Goal: Complete application form

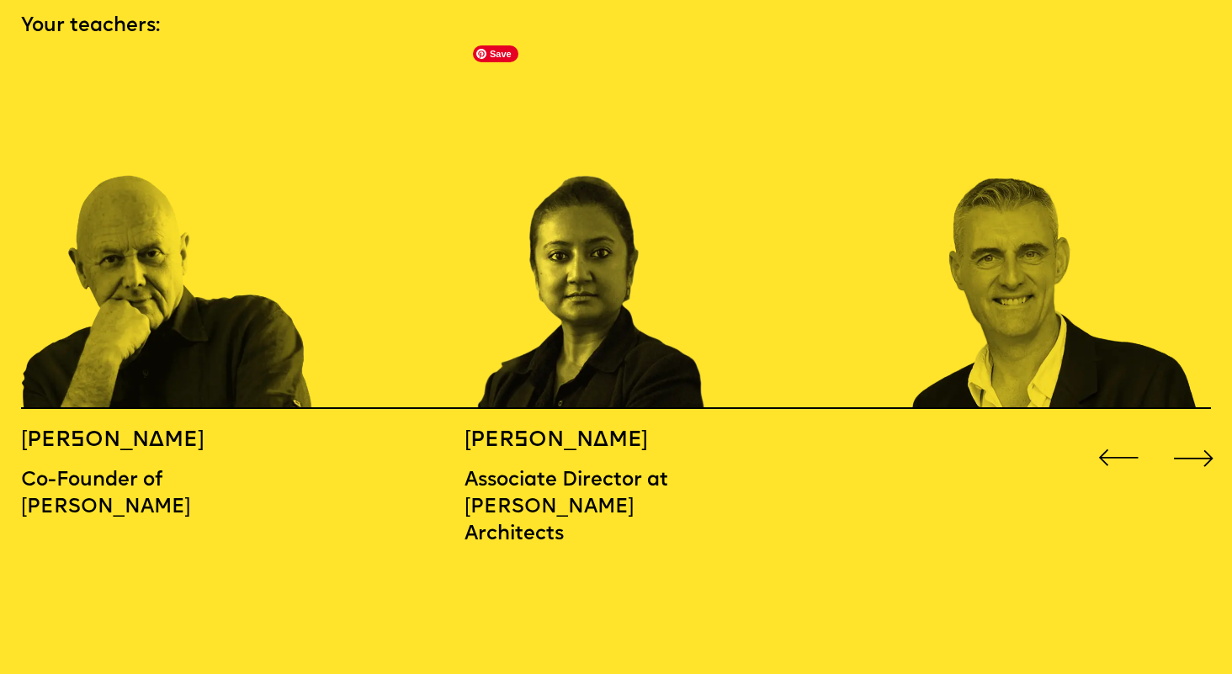
scroll to position [1878, 0]
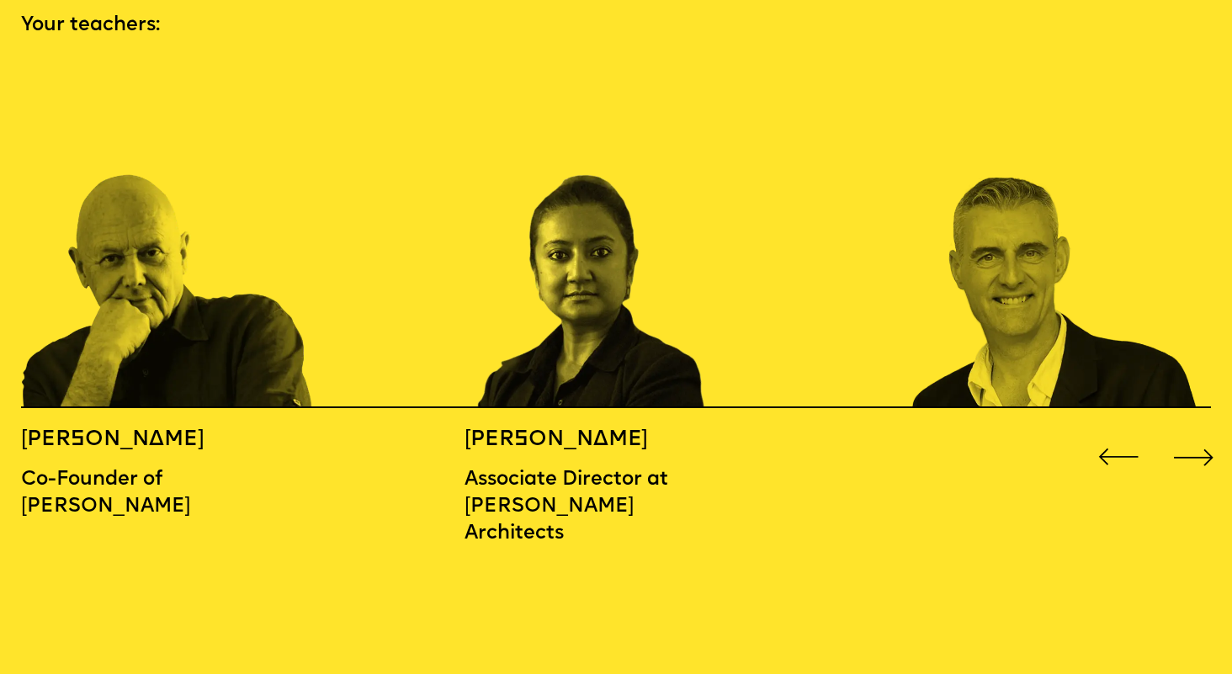
click at [1196, 433] on div "Next slide" at bounding box center [1194, 458] width 50 height 50
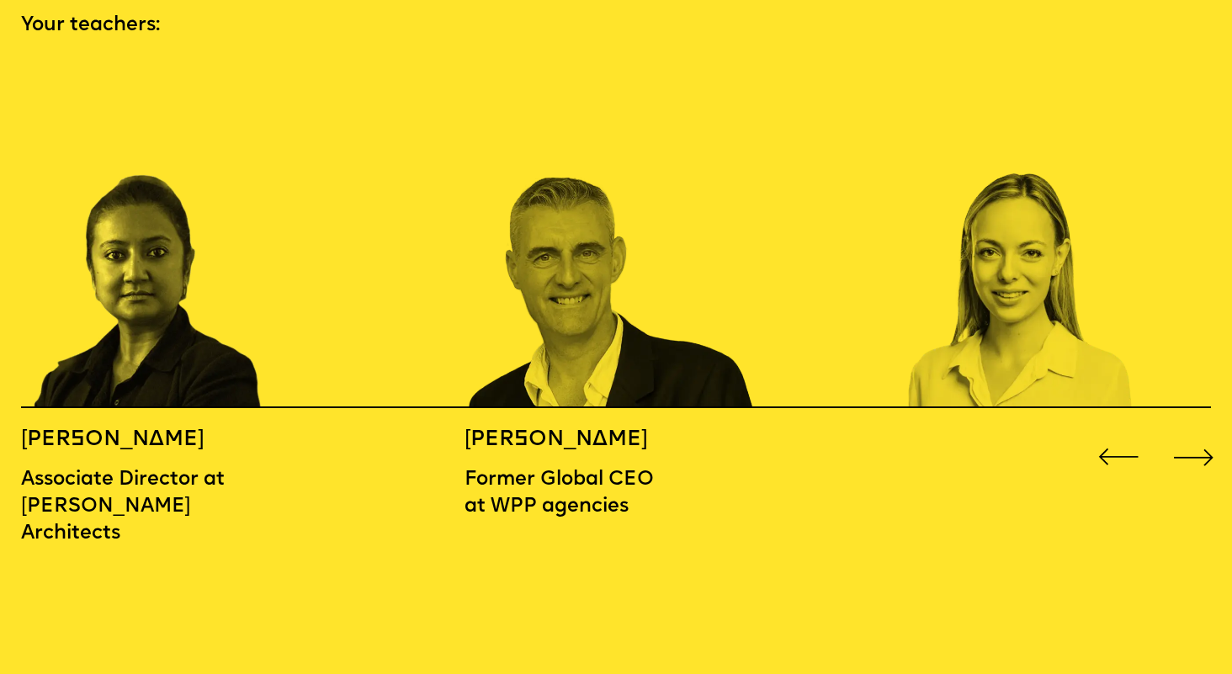
click at [1196, 433] on div "Next slide" at bounding box center [1194, 458] width 50 height 50
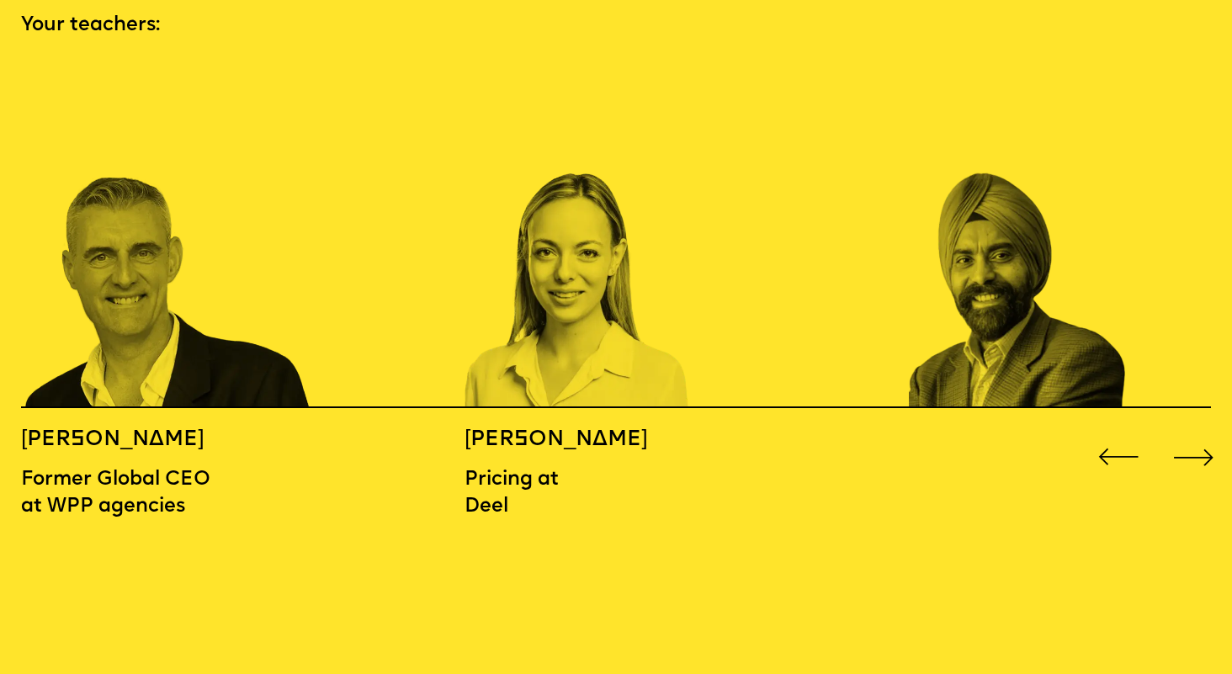
click at [1196, 433] on div "Next slide" at bounding box center [1194, 458] width 50 height 50
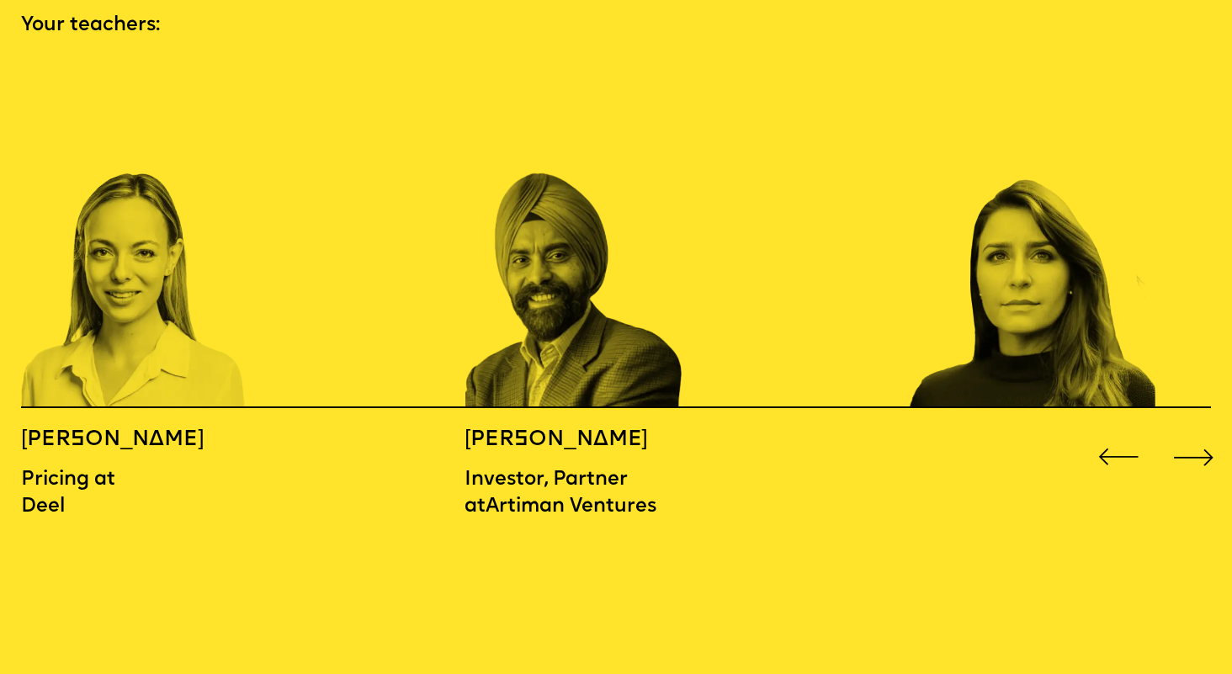
click at [1196, 433] on div "Next slide" at bounding box center [1194, 458] width 50 height 50
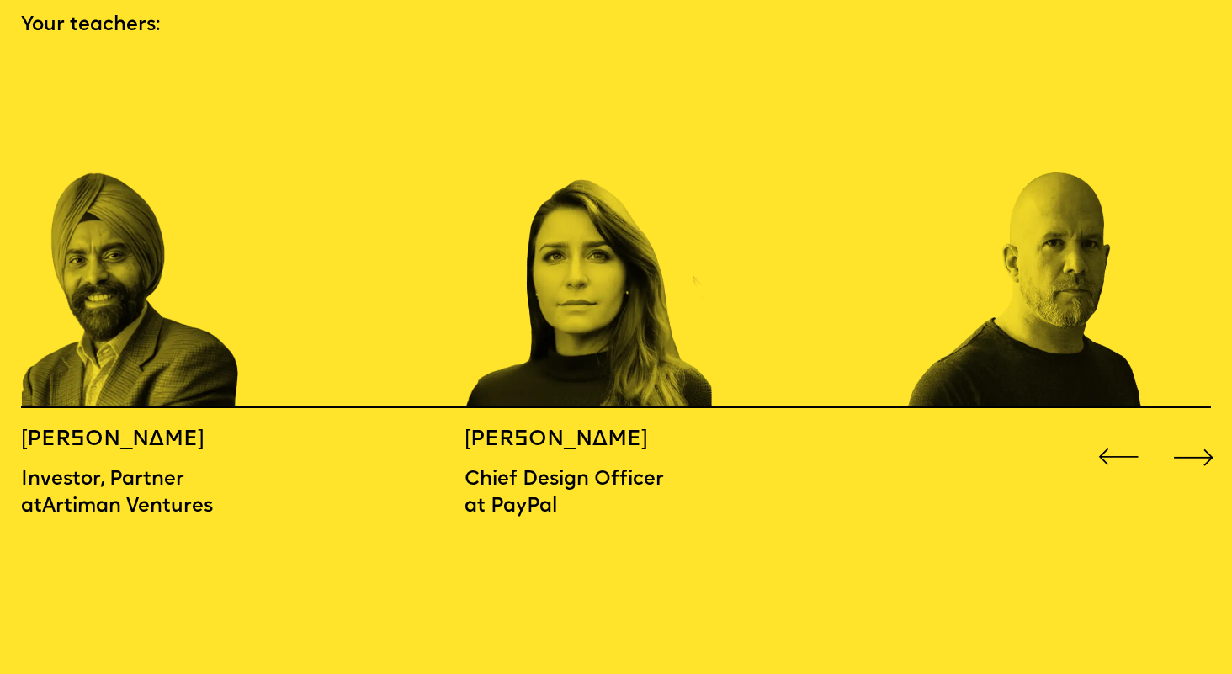
click at [1196, 433] on div "Next slide" at bounding box center [1194, 458] width 50 height 50
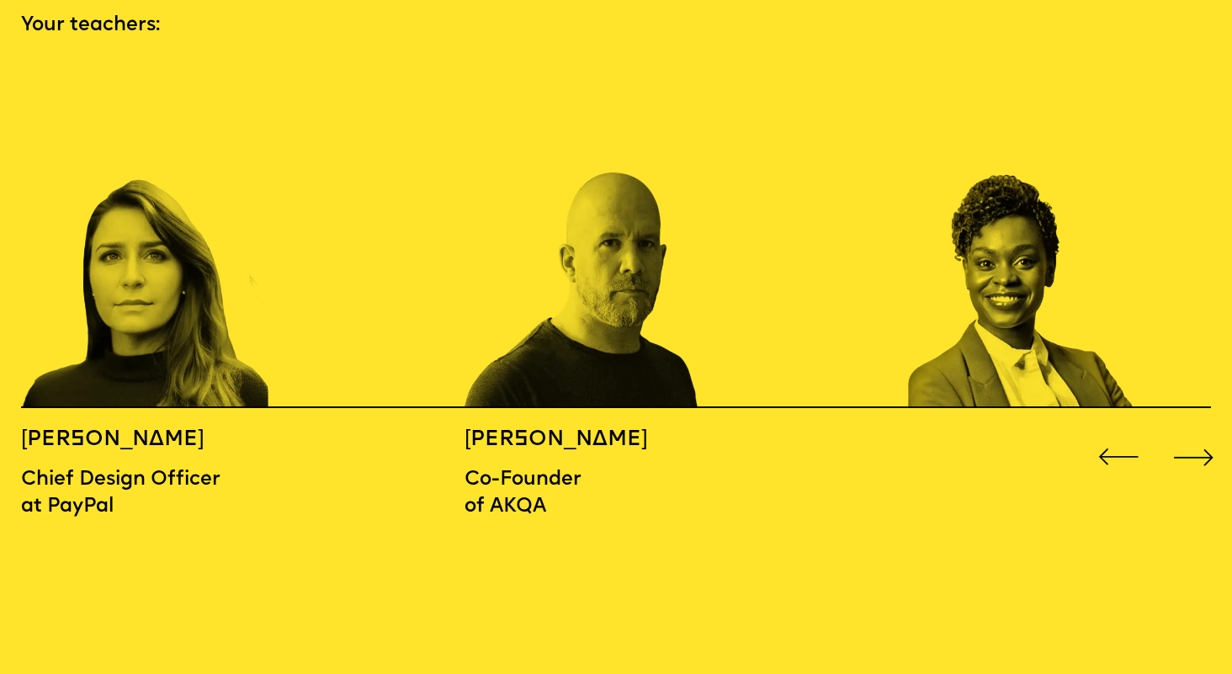
click at [1196, 433] on div "Next slide" at bounding box center [1194, 458] width 50 height 50
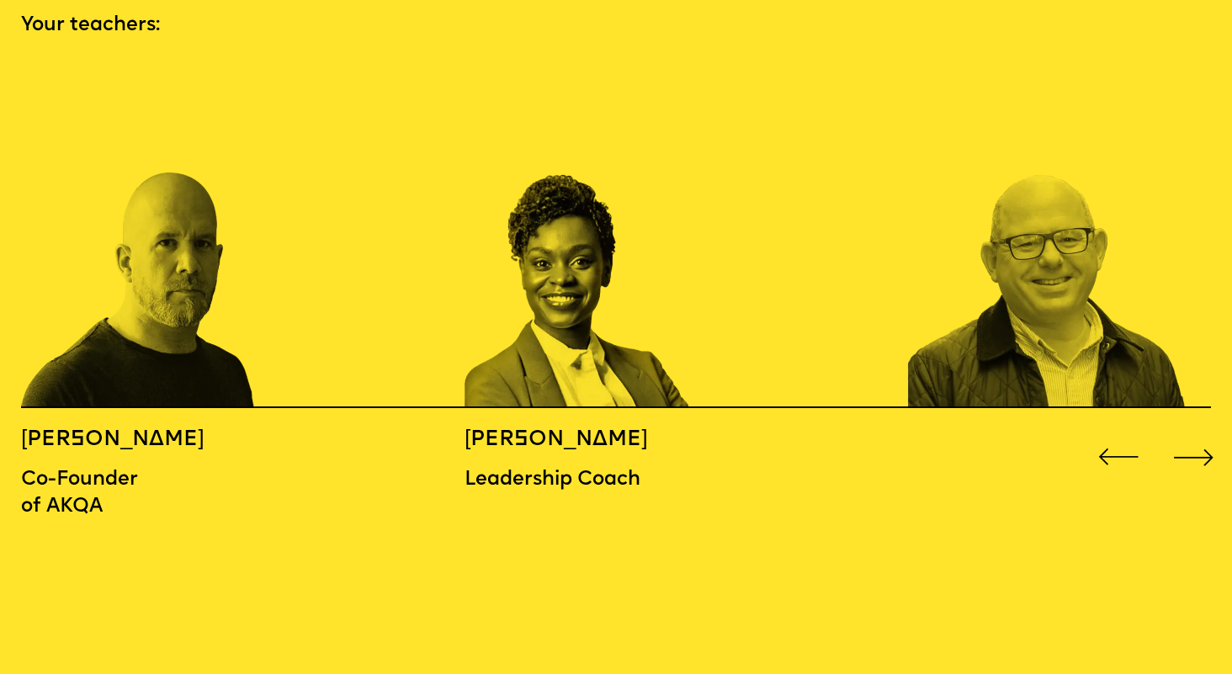
click at [1196, 433] on div "Next slide" at bounding box center [1194, 458] width 50 height 50
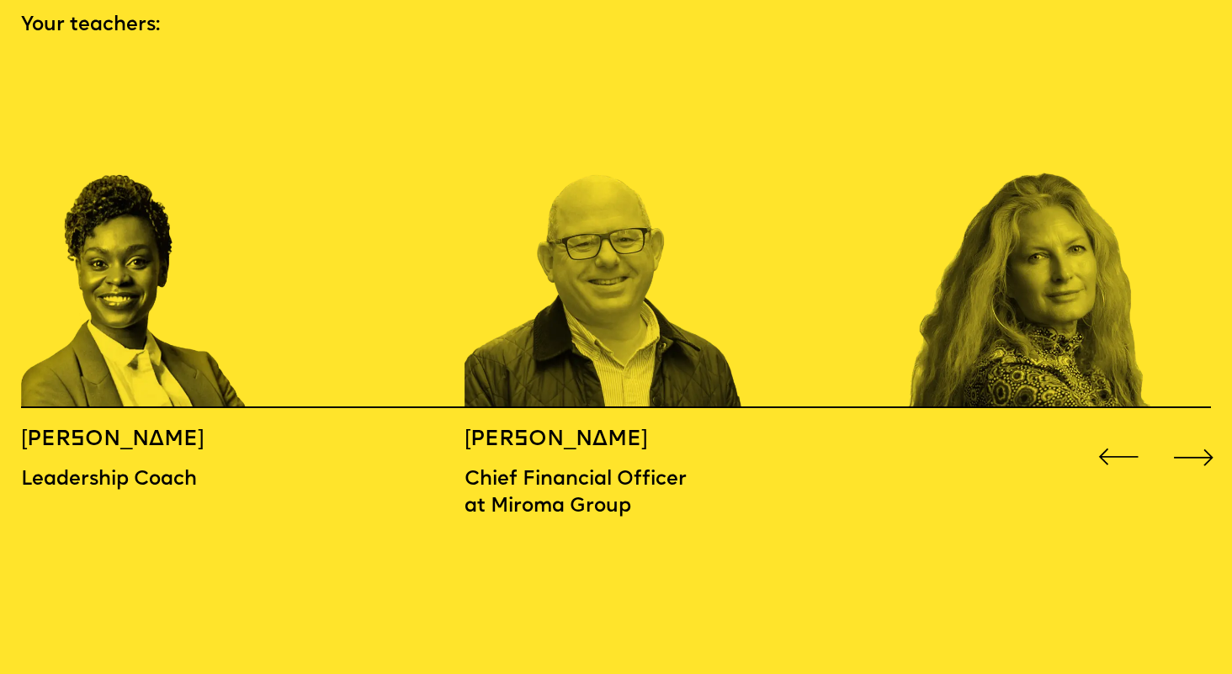
click at [1196, 433] on div "Next slide" at bounding box center [1194, 458] width 50 height 50
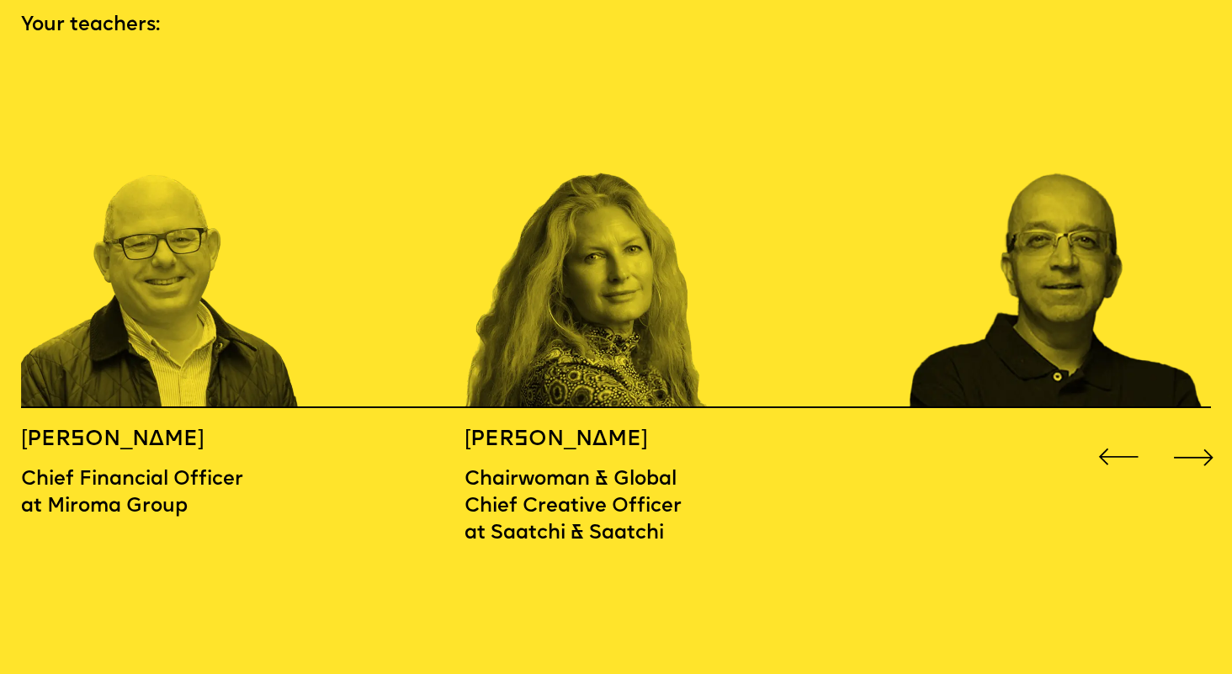
click at [1196, 433] on div "Next slide" at bounding box center [1194, 458] width 50 height 50
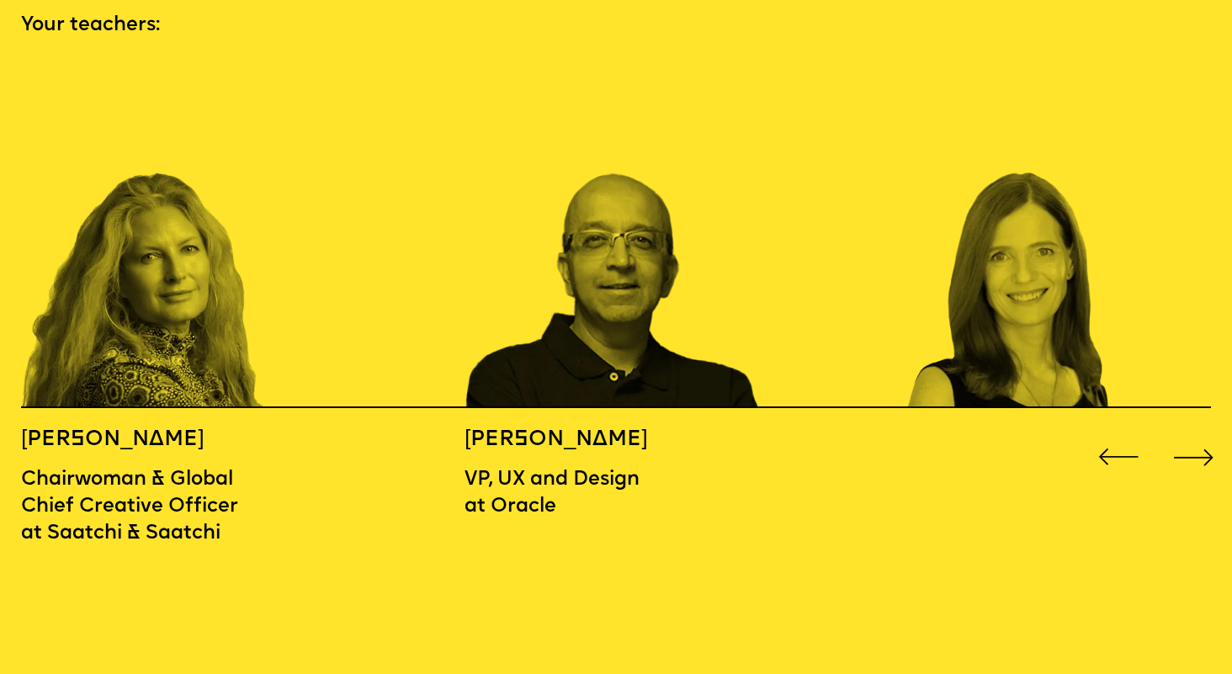
click at [1196, 433] on div "Next slide" at bounding box center [1194, 458] width 50 height 50
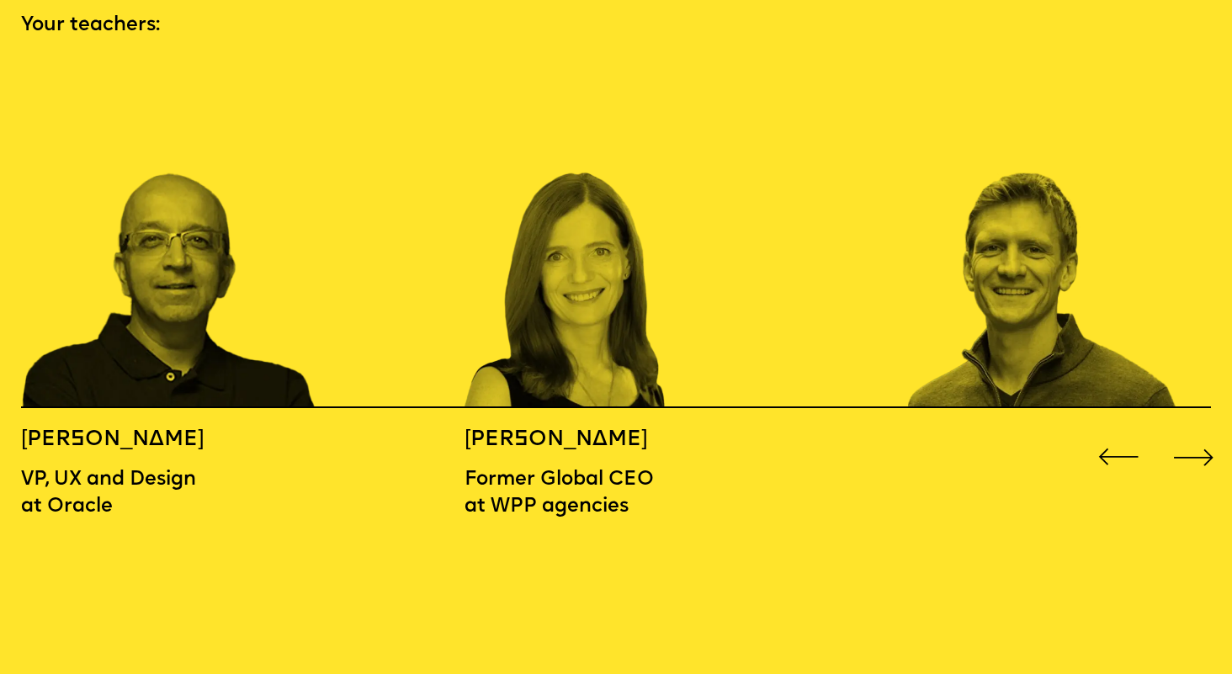
click at [1196, 433] on div "Next slide" at bounding box center [1194, 458] width 50 height 50
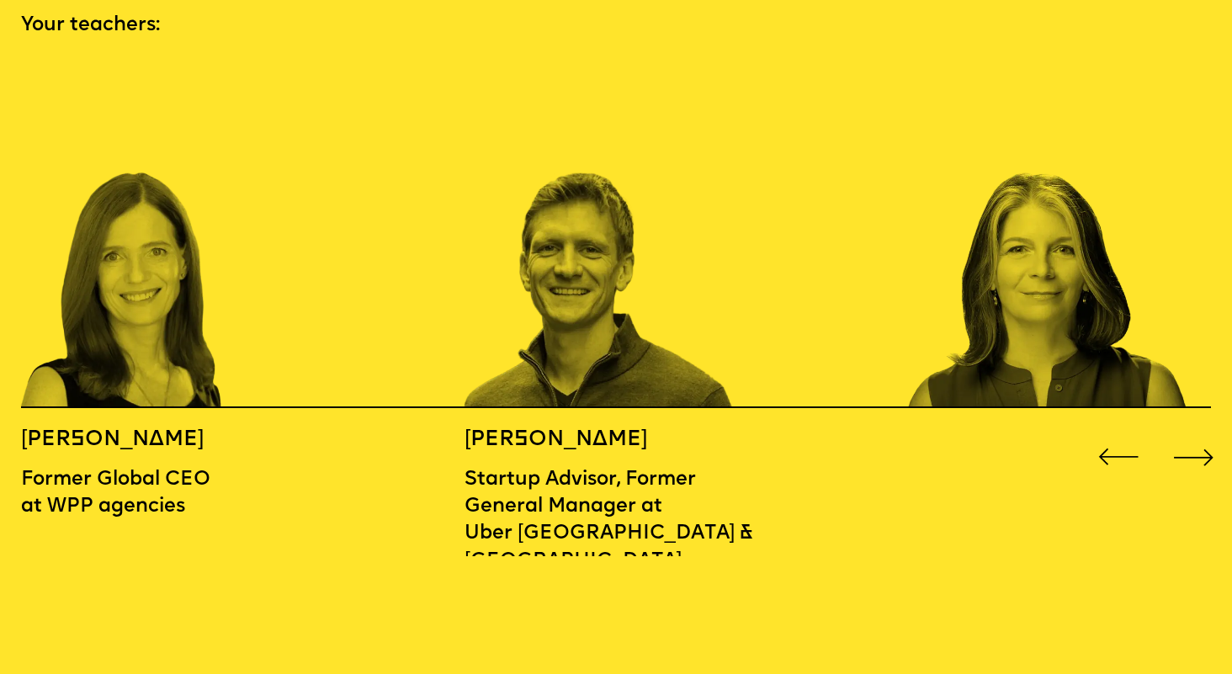
click at [1196, 433] on div "Next slide" at bounding box center [1194, 458] width 50 height 50
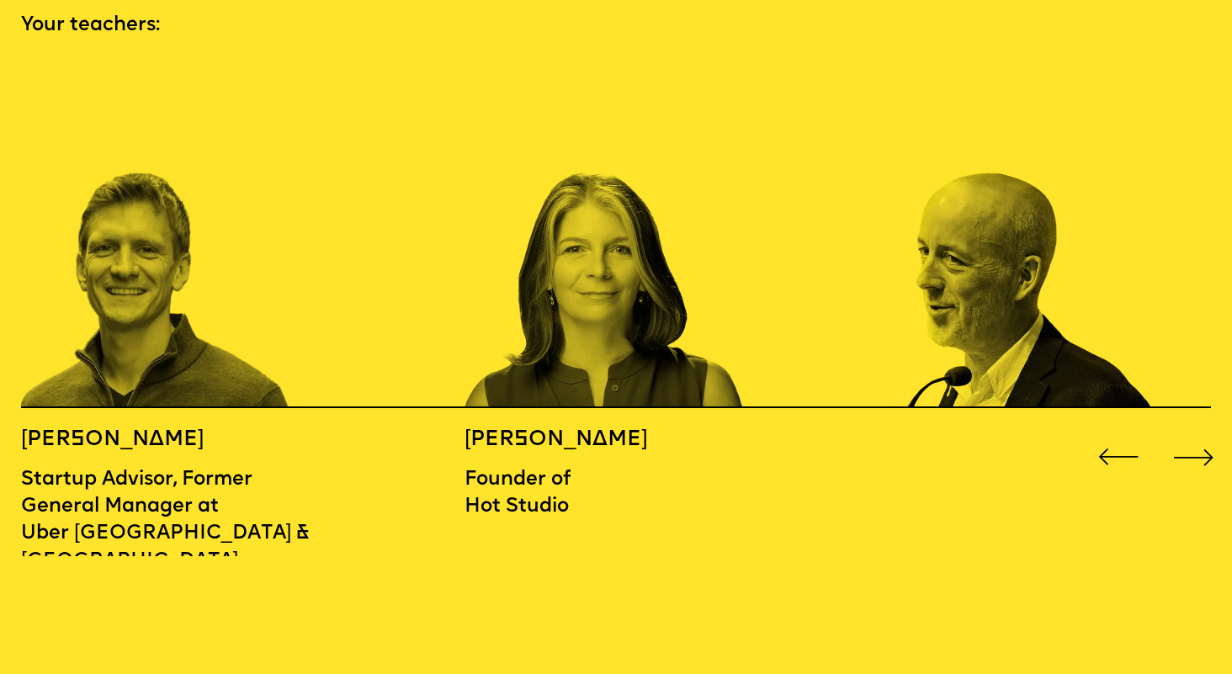
click at [1196, 433] on div "Next slide" at bounding box center [1194, 458] width 50 height 50
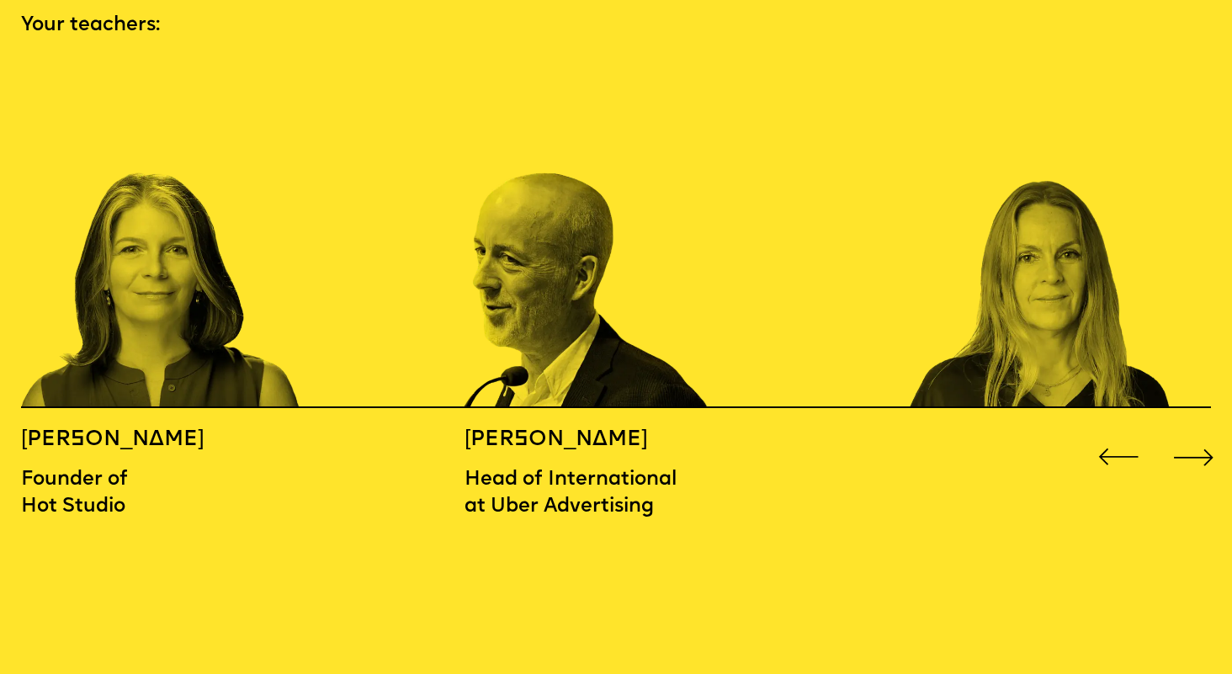
click at [1195, 433] on div "Next slide" at bounding box center [1194, 458] width 50 height 50
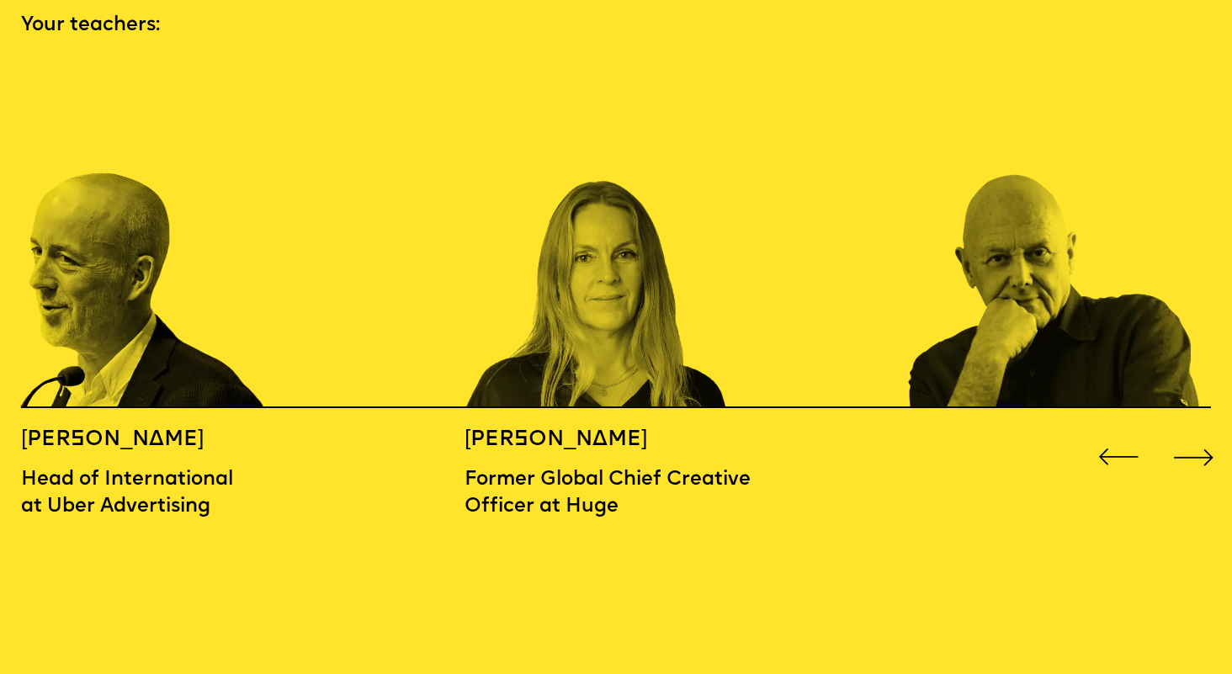
click at [1195, 433] on div "Next slide" at bounding box center [1194, 458] width 50 height 50
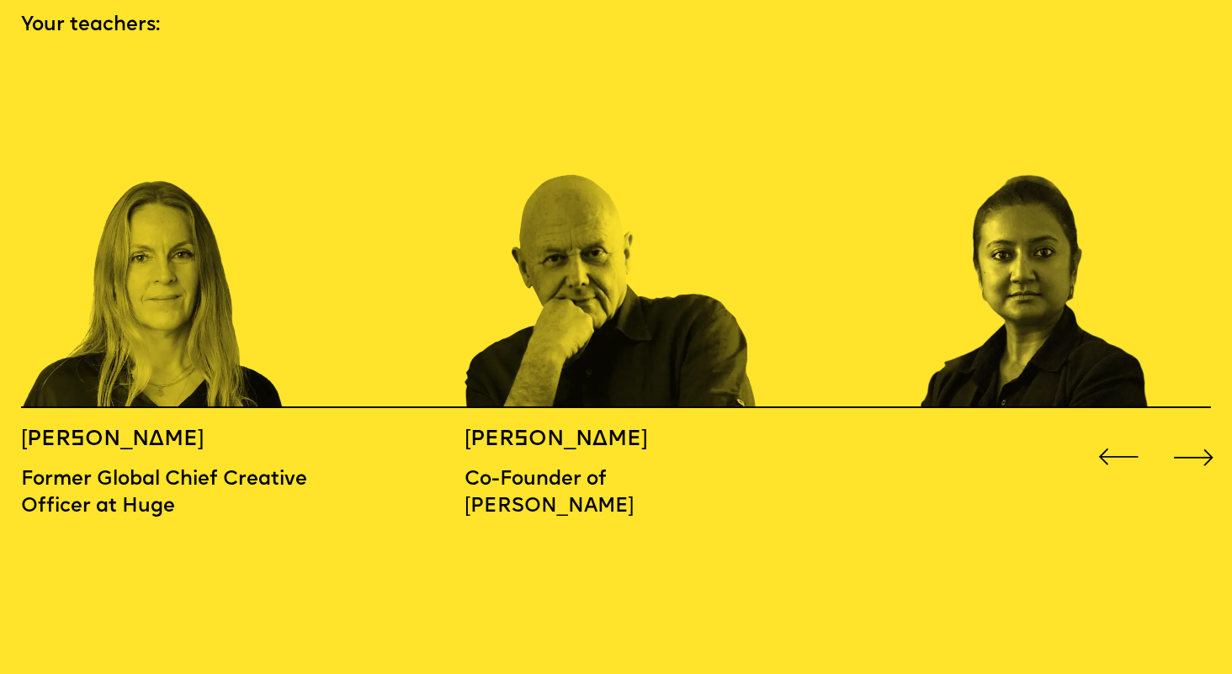
click at [1195, 433] on div "Next slide" at bounding box center [1194, 458] width 50 height 50
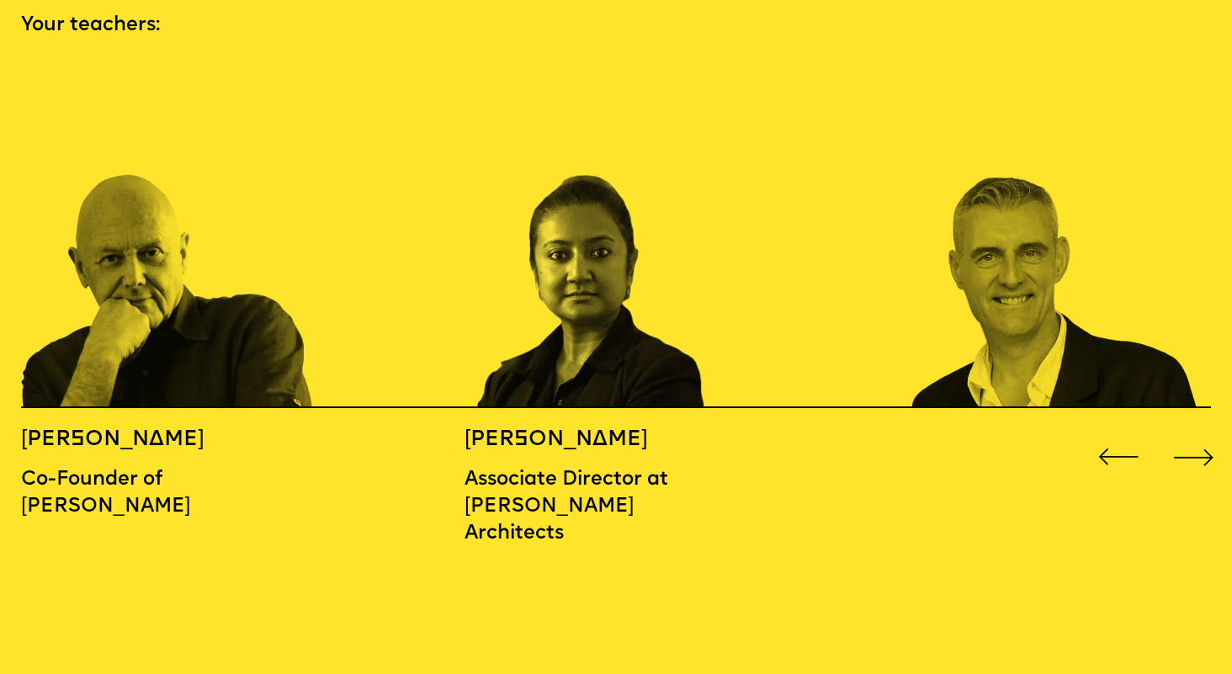
click at [1195, 433] on div "Next slide" at bounding box center [1194, 458] width 50 height 50
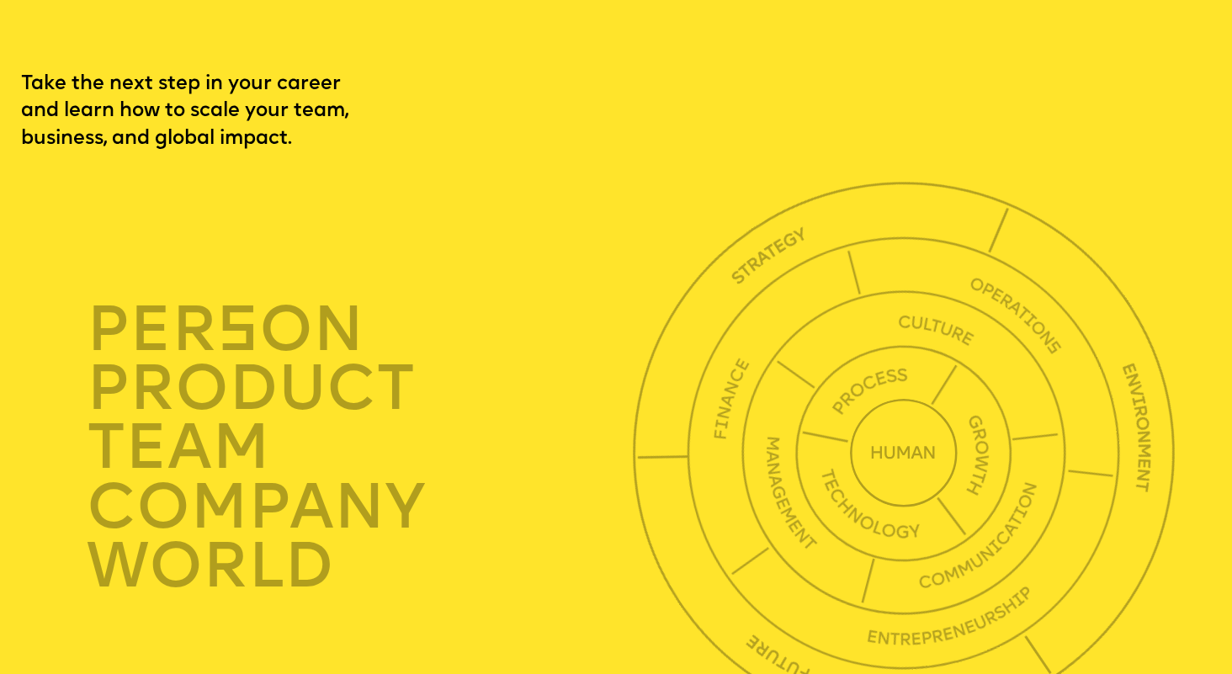
scroll to position [4295, 0]
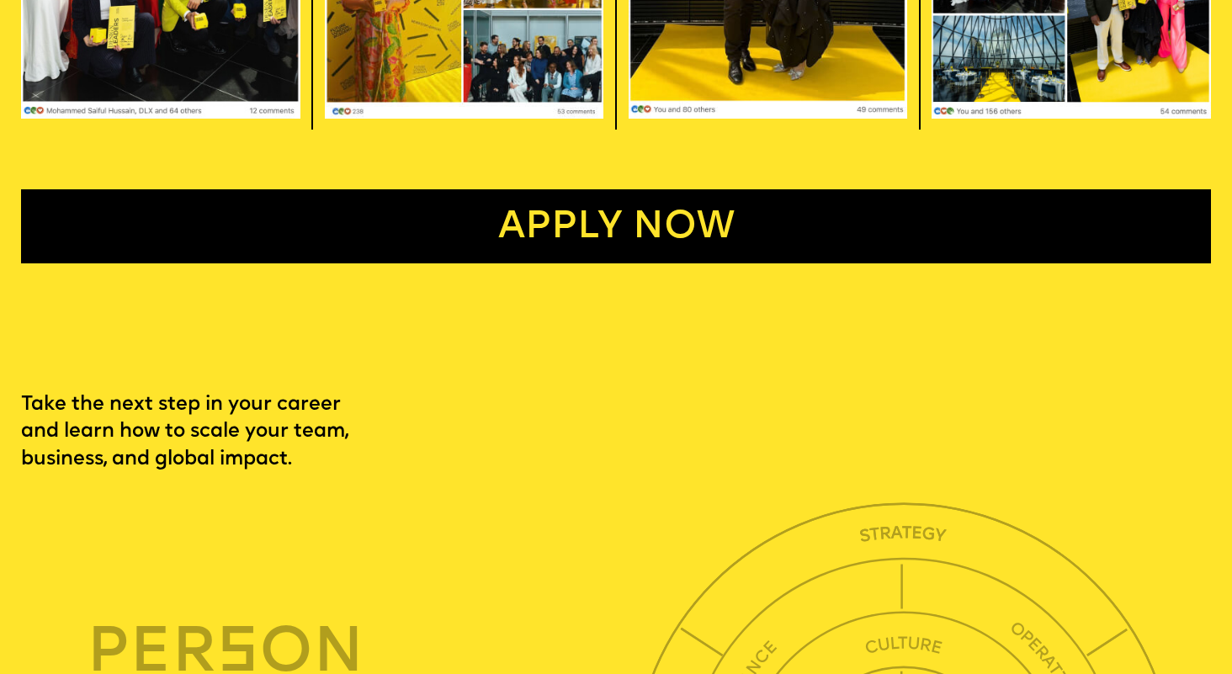
click at [958, 210] on link "Apply now" at bounding box center [616, 225] width 1190 height 73
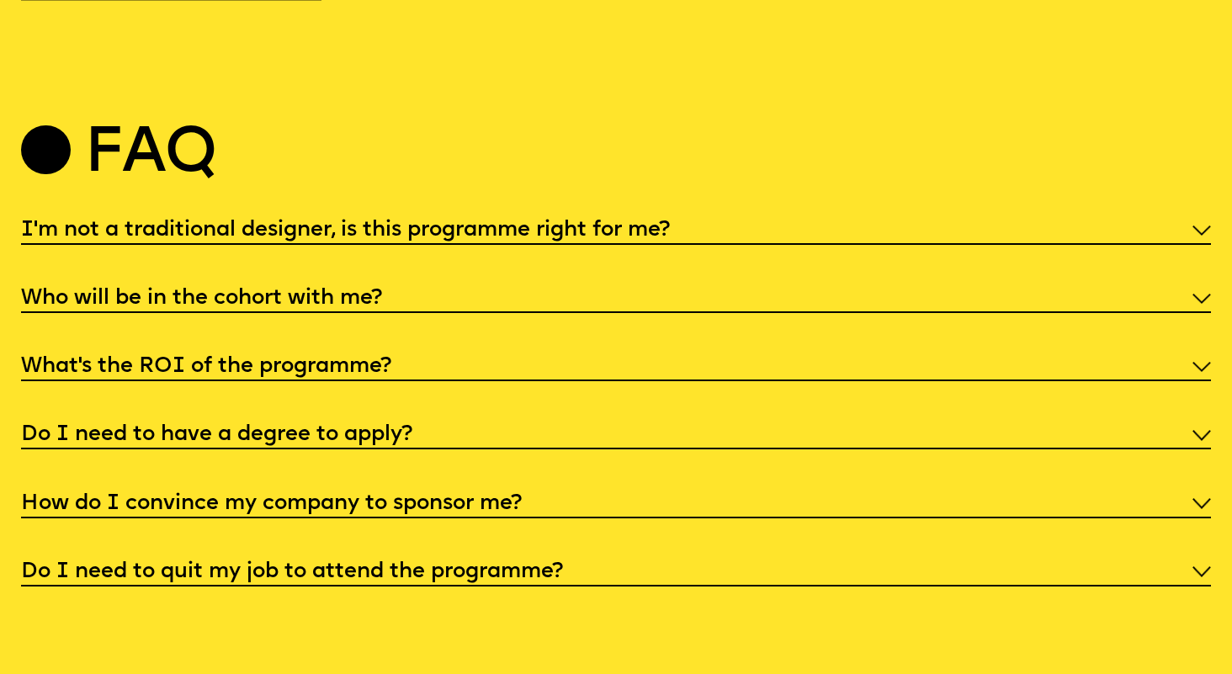
scroll to position [6351, 0]
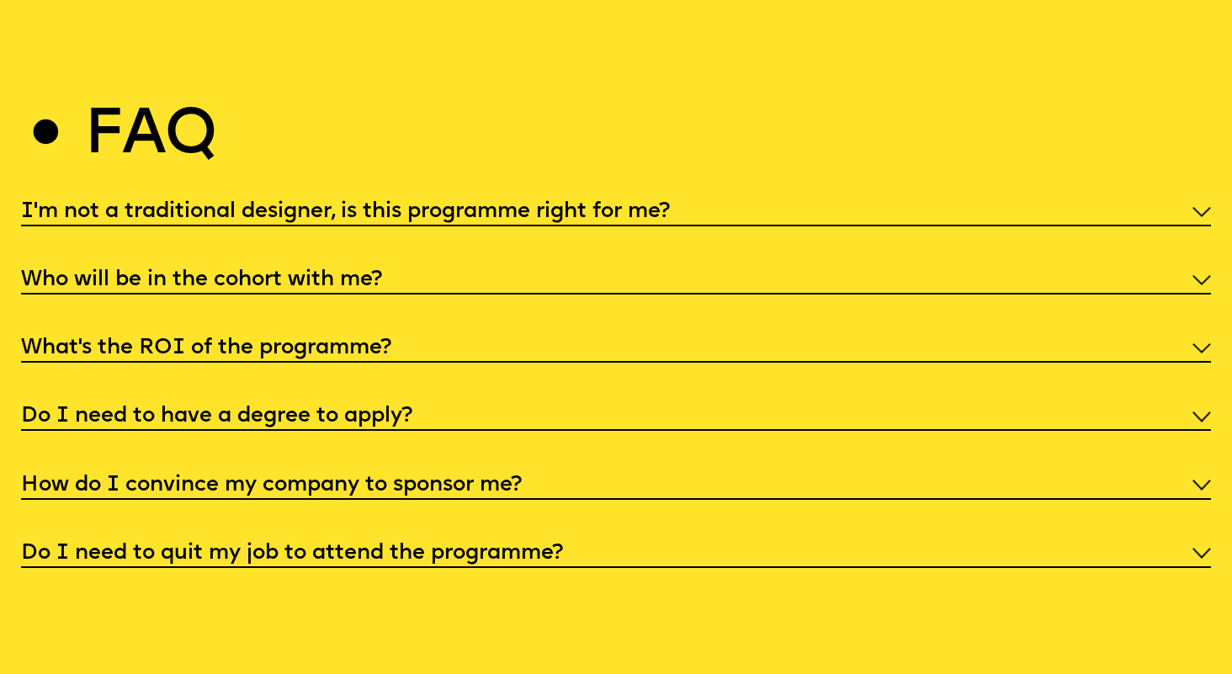
click at [712, 468] on div "How do I convince my company to sponsor me?" at bounding box center [616, 483] width 1190 height 31
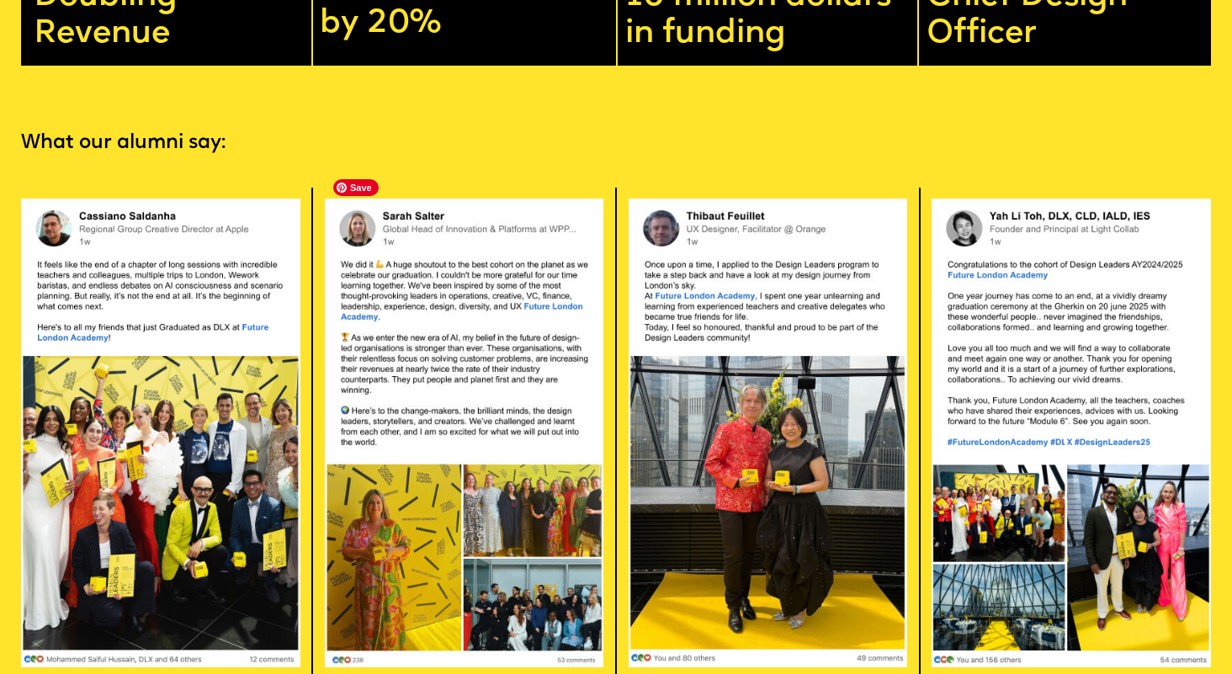
scroll to position [3385, 0]
